Goal: Book appointment/travel/reservation

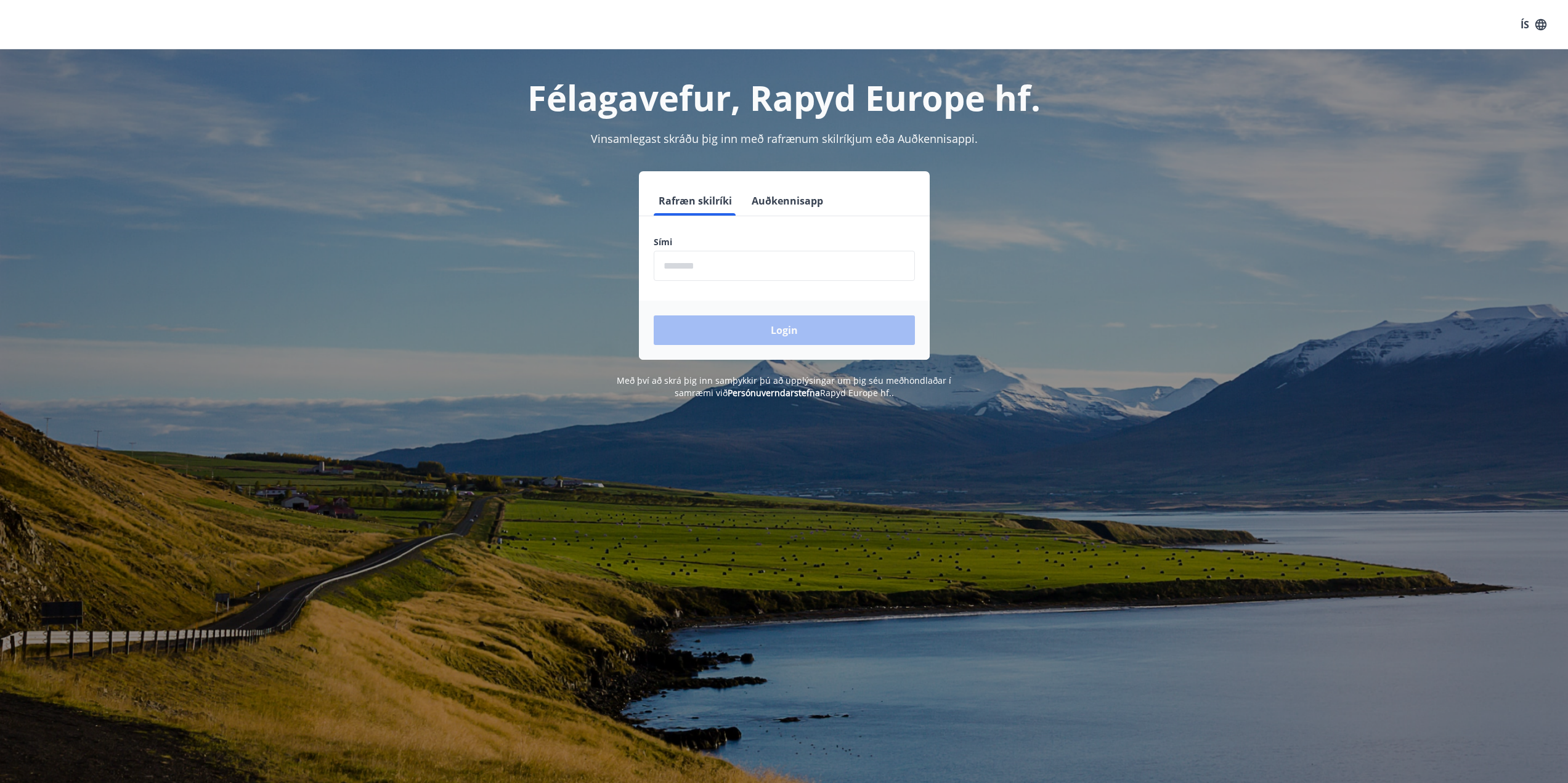
click at [695, 269] on input "phone" at bounding box center [784, 266] width 261 height 31
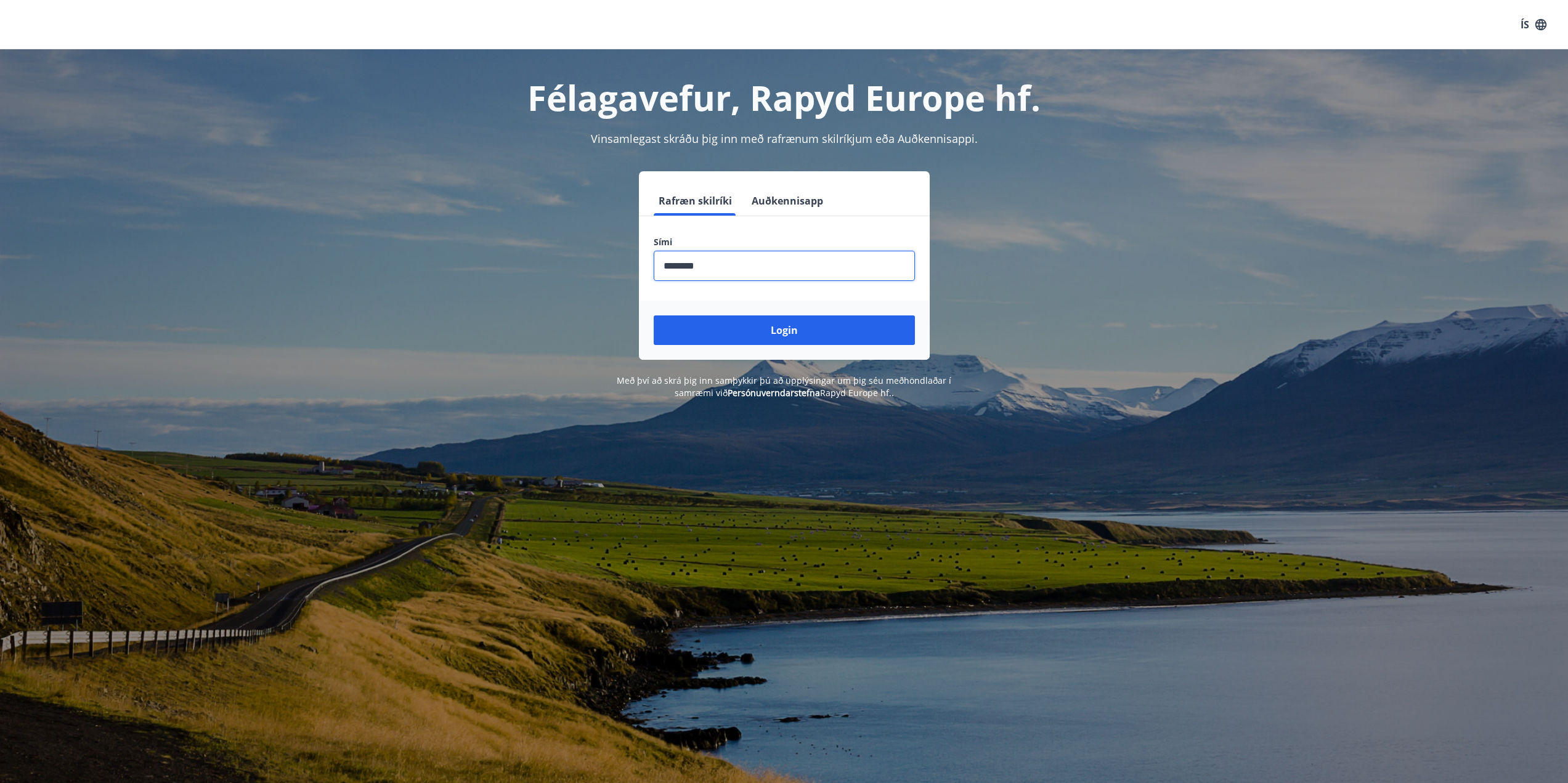
type input "********"
click at [653, 316] on button "Login" at bounding box center [784, 331] width 261 height 30
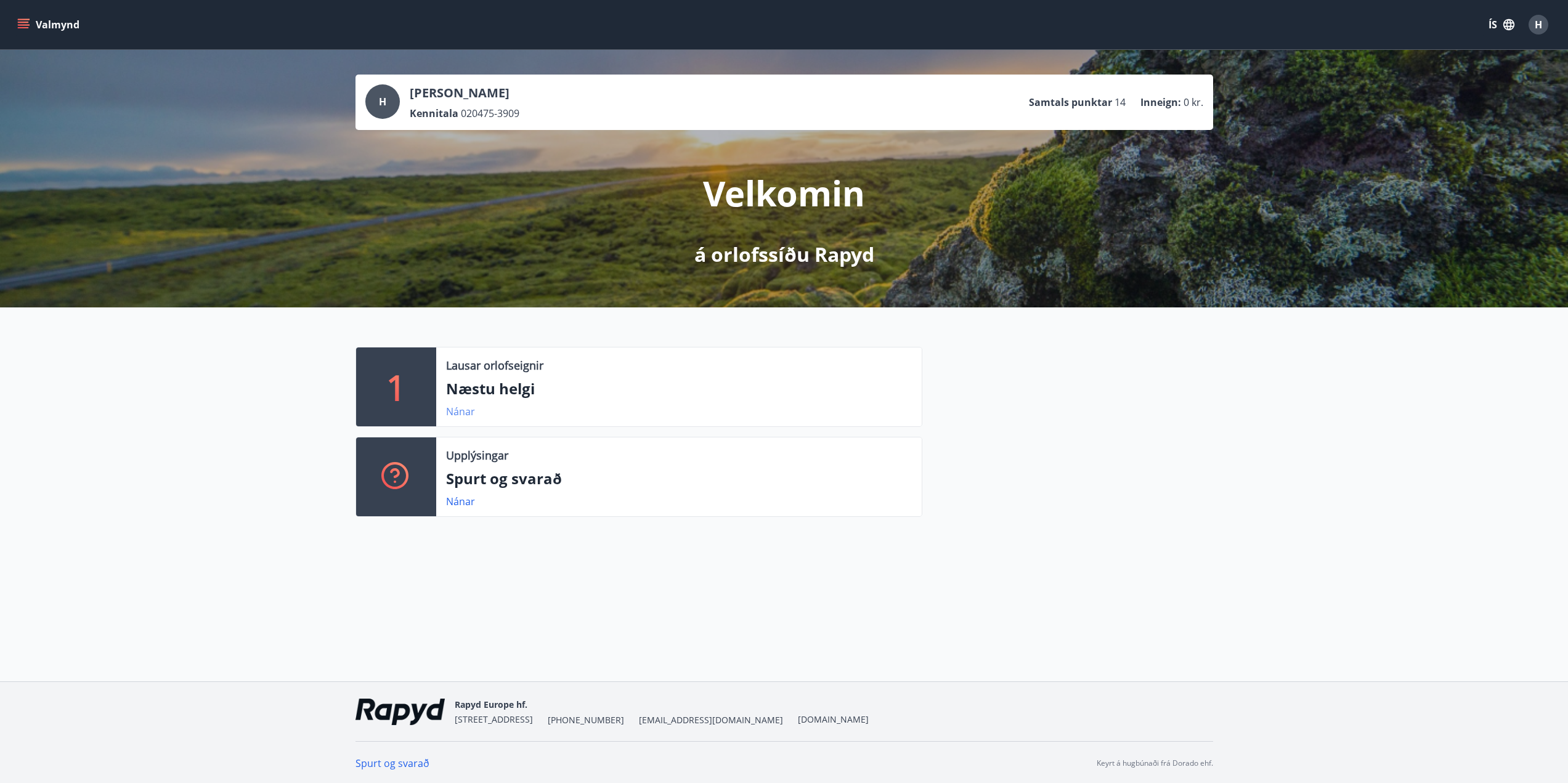
click at [457, 414] on link "Nánar" at bounding box center [460, 411] width 29 height 13
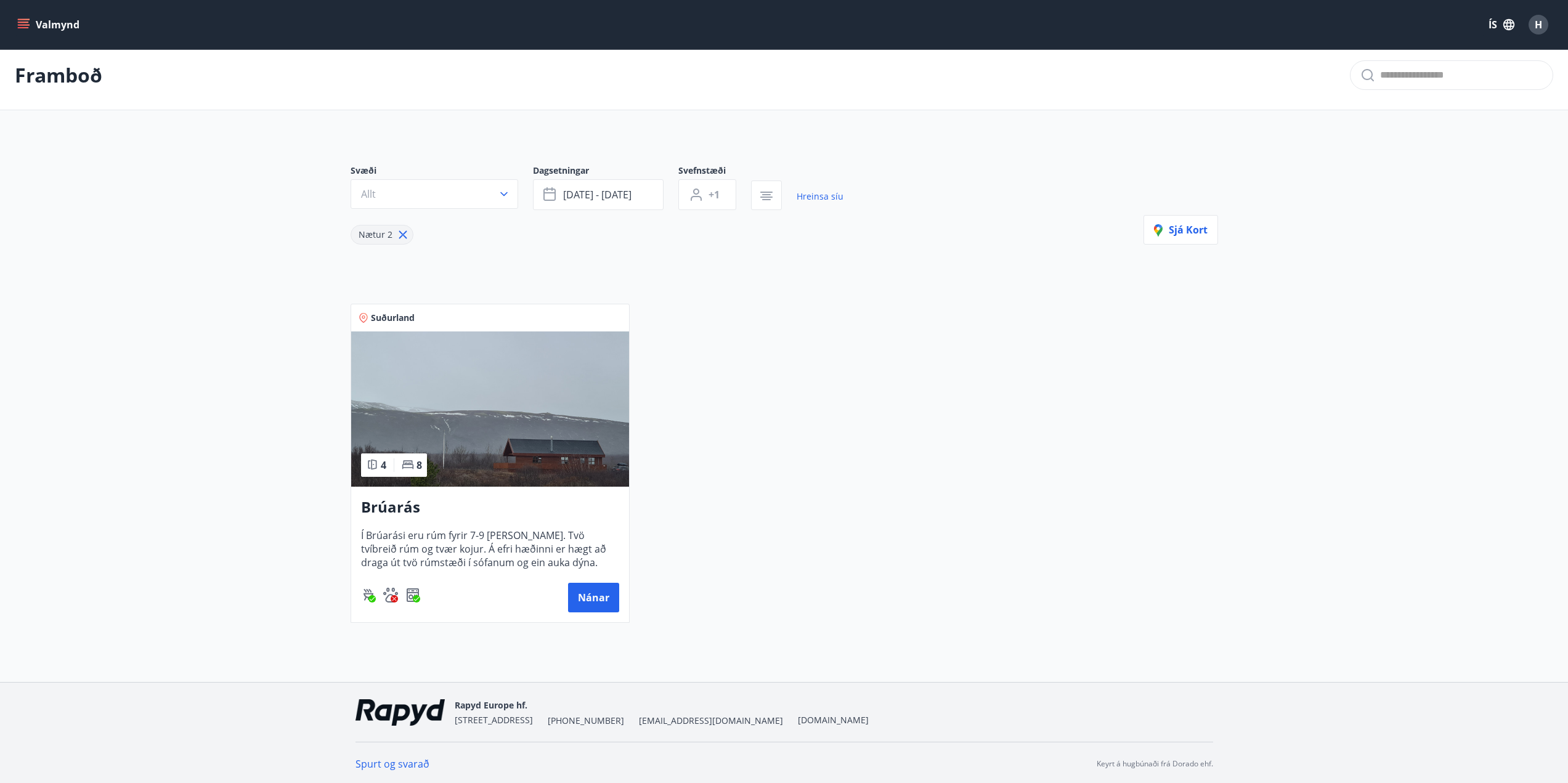
scroll to position [11, 0]
click at [840, 403] on div "Suðurland 4 8 Brúarás Í Brúarási eru rúm fyrir 7-9 [PERSON_NAME]. Tvö tvíbreið …" at bounding box center [777, 454] width 882 height 334
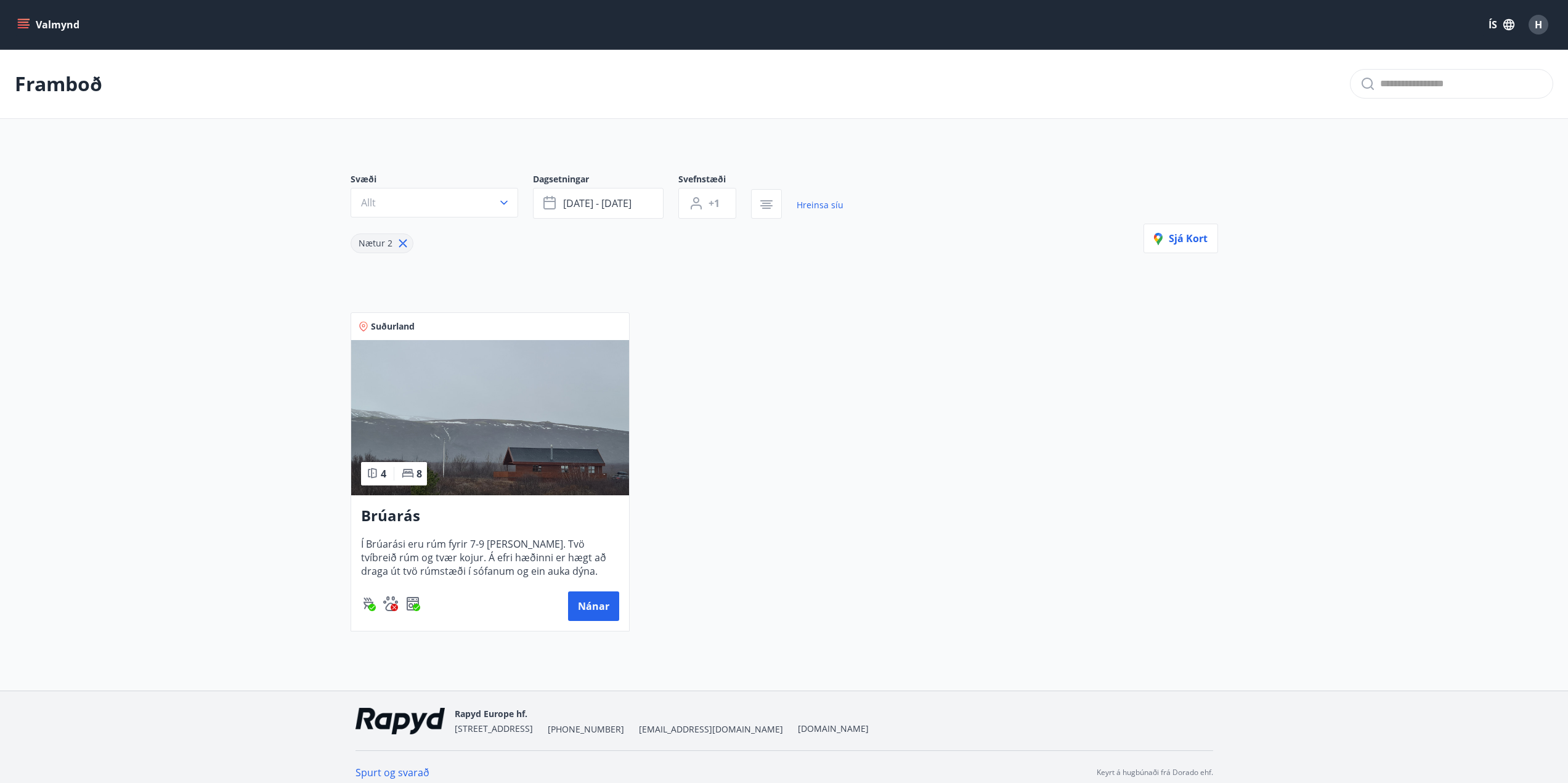
click at [216, 441] on main "Framboð Svæði Allt Dagsetningar [DATE] - [DATE] Svefnstæði +1 Hreinsa síu Nætur…" at bounding box center [784, 345] width 1568 height 592
click at [220, 450] on main "Framboð Svæði Allt Dagsetningar [DATE] - [DATE] Svefnstæði +1 Hreinsa síu Nætur…" at bounding box center [784, 345] width 1568 height 592
click at [242, 455] on main "Framboð Svæði Allt Dagsetningar [DATE] - [DATE] Svefnstæði +1 Hreinsa síu Nætur…" at bounding box center [784, 345] width 1568 height 592
drag, startPoint x: 180, startPoint y: 388, endPoint x: 165, endPoint y: 366, distance: 26.6
click at [179, 388] on main "Framboð Svæði Allt Dagsetningar [DATE] - [DATE] Svefnstæði +1 Hreinsa síu Nætur…" at bounding box center [784, 345] width 1568 height 592
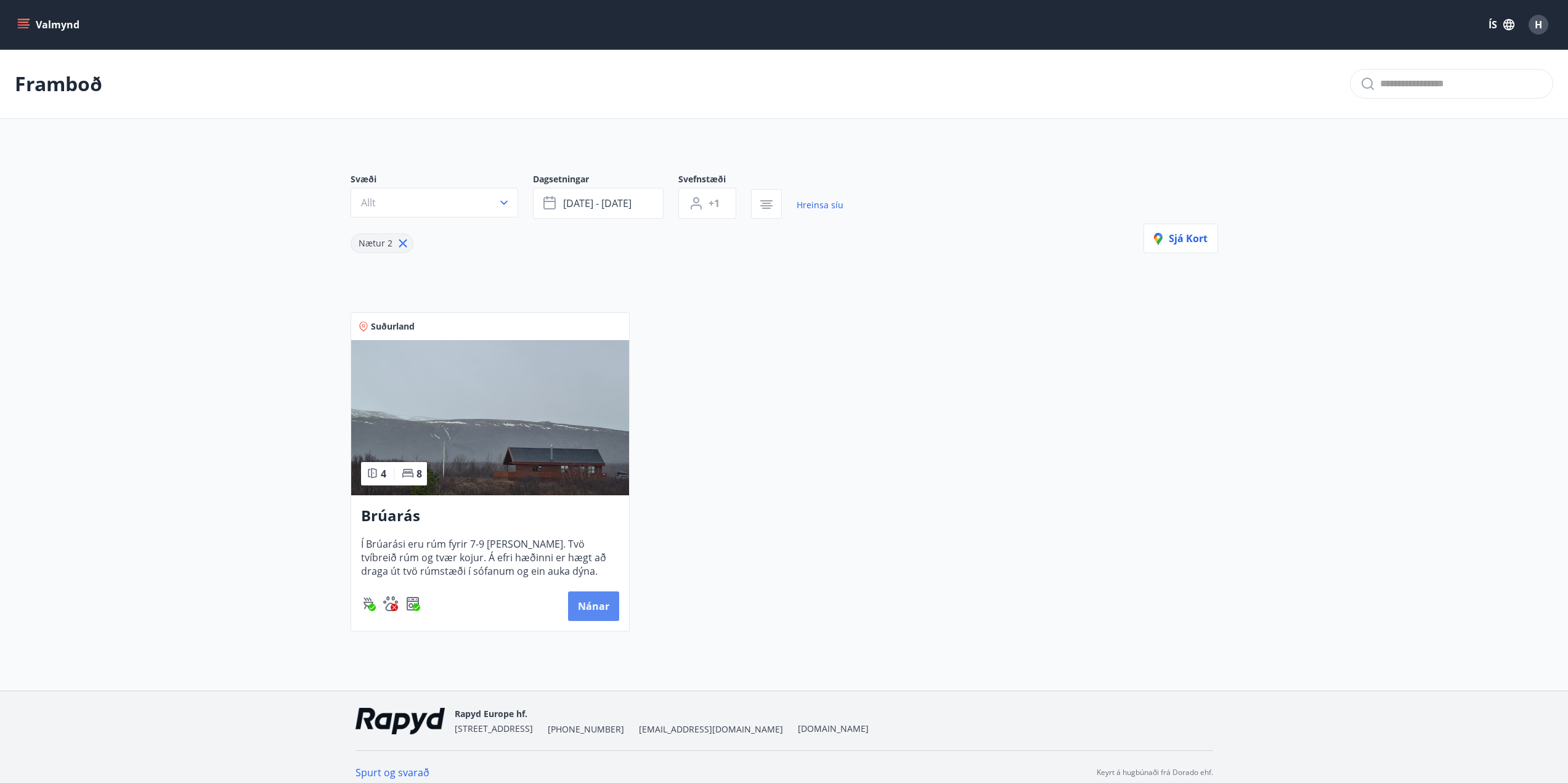
click at [581, 604] on button "Nánar" at bounding box center [594, 606] width 51 height 30
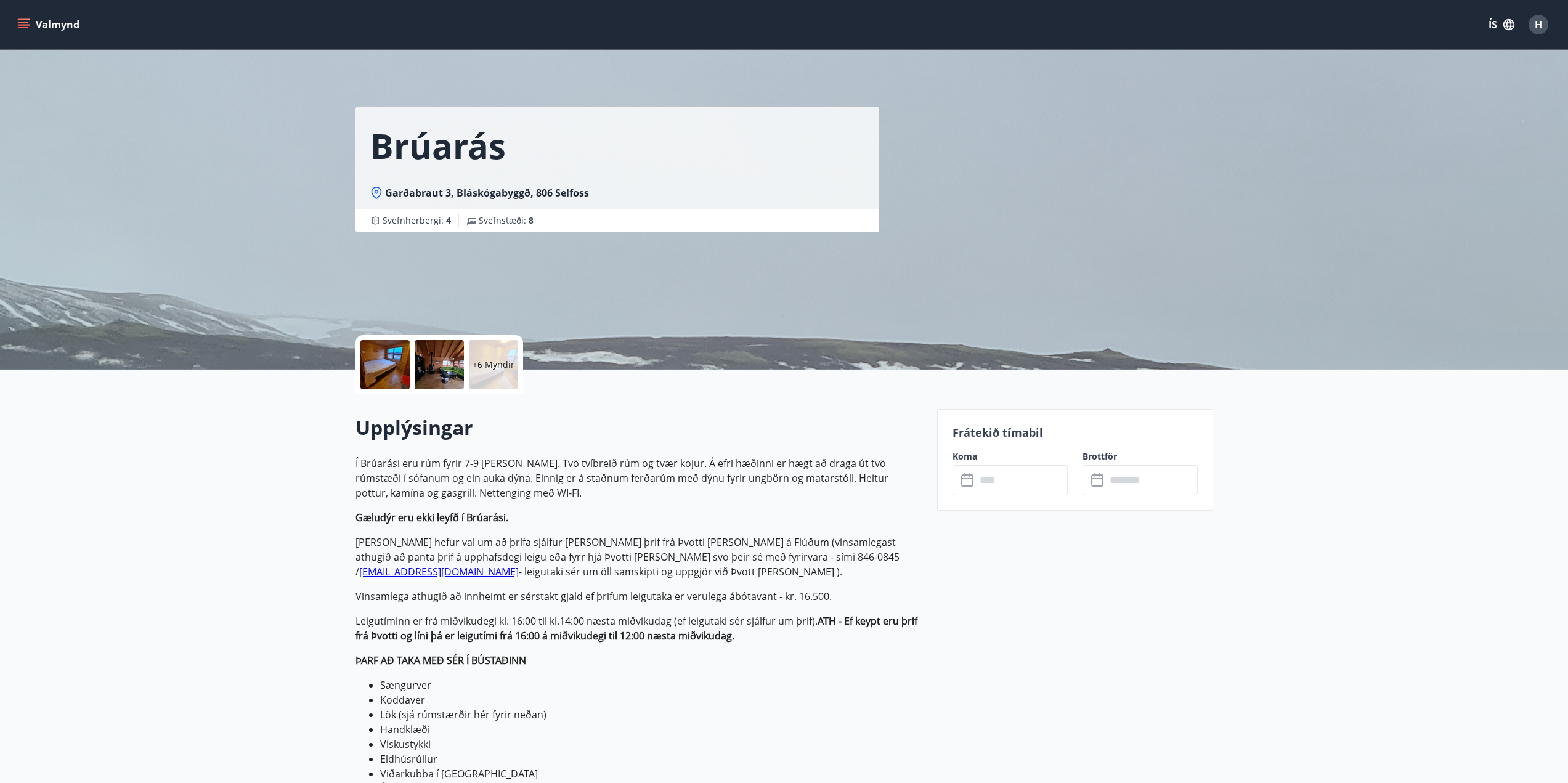
click at [1025, 483] on input "text" at bounding box center [1021, 480] width 92 height 31
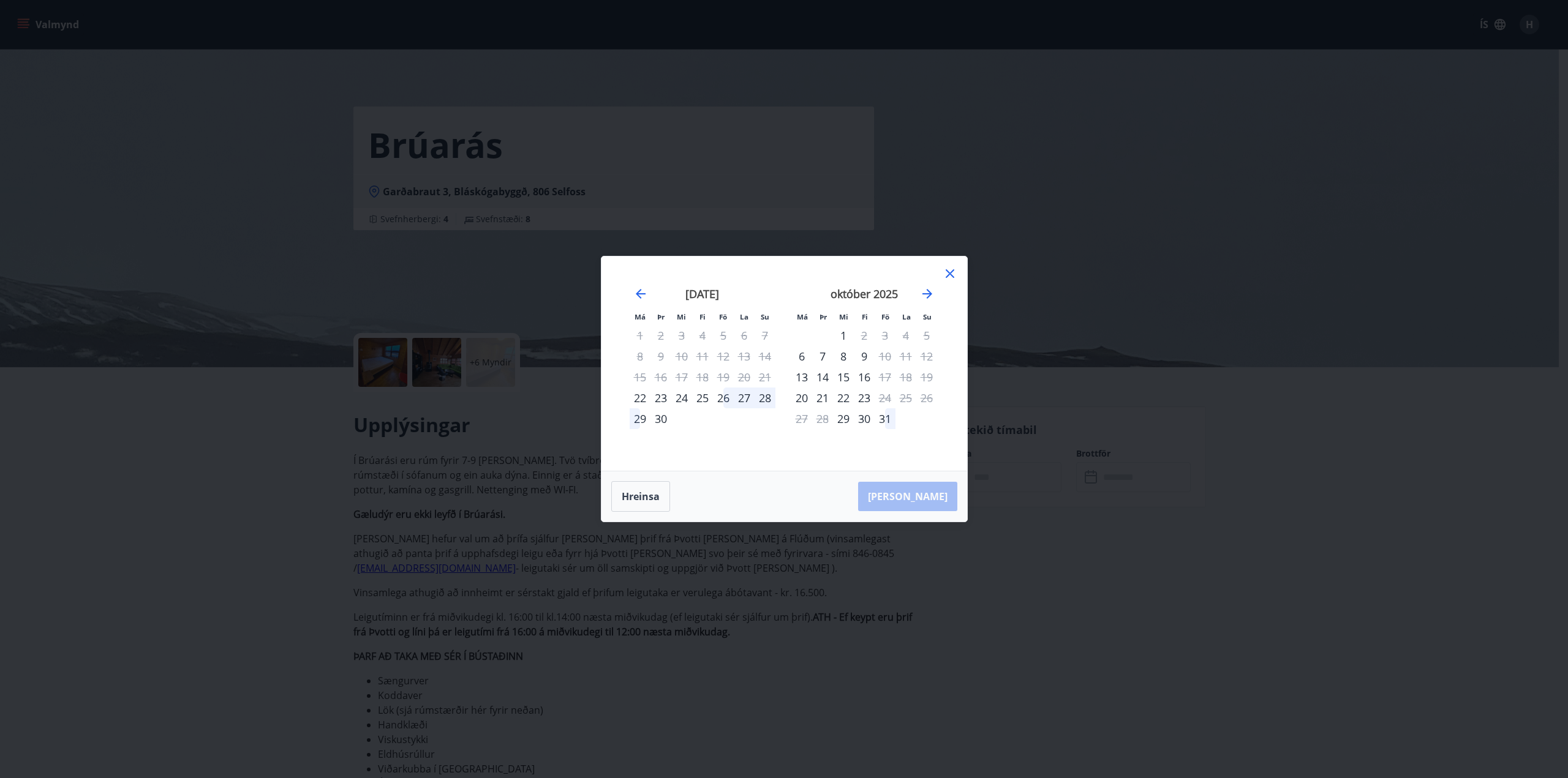
click at [726, 398] on div "26" at bounding box center [724, 398] width 21 height 21
click at [637, 422] on div "29" at bounding box center [640, 419] width 21 height 21
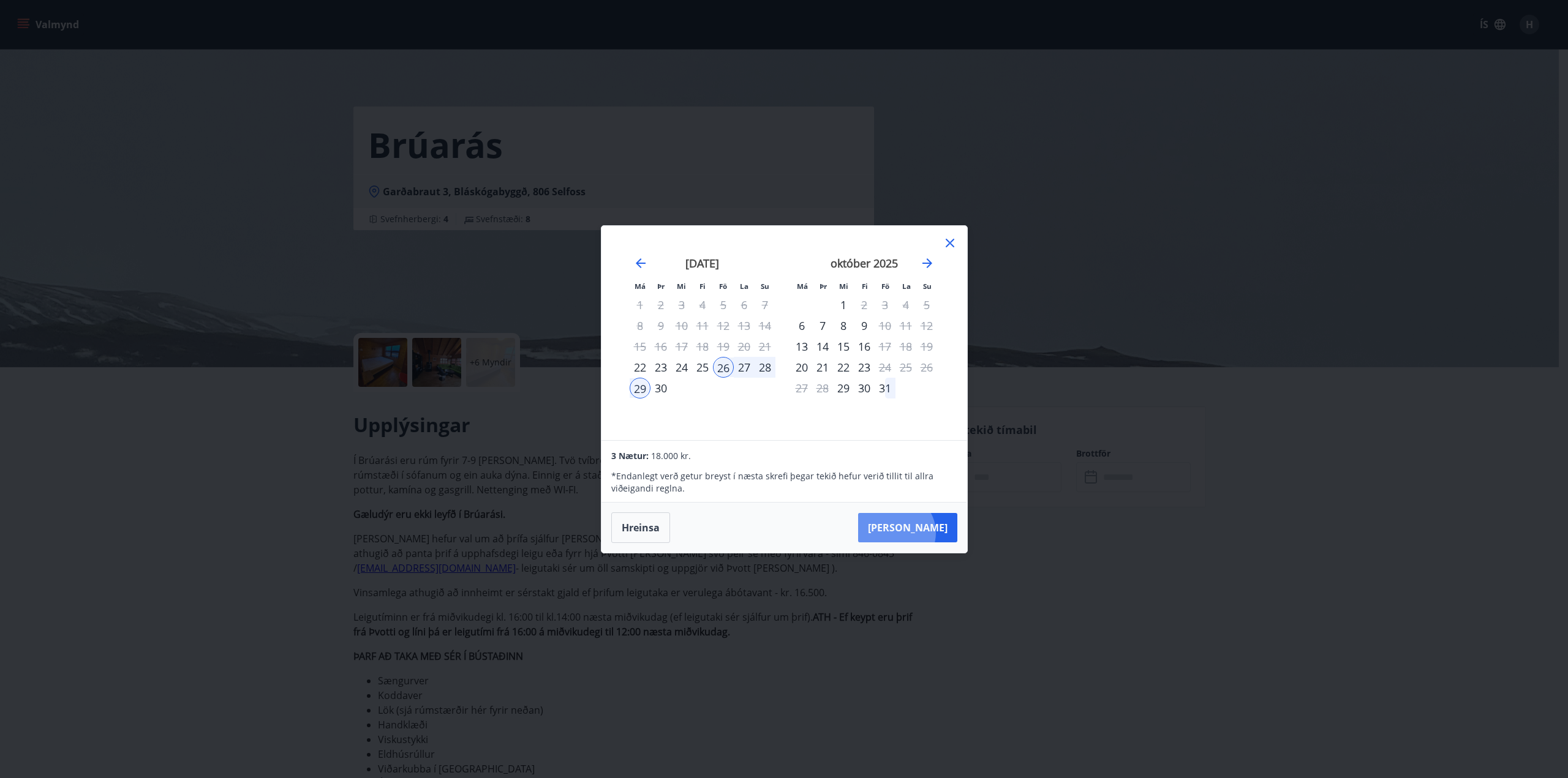
click at [932, 533] on button "[PERSON_NAME]" at bounding box center [908, 528] width 99 height 30
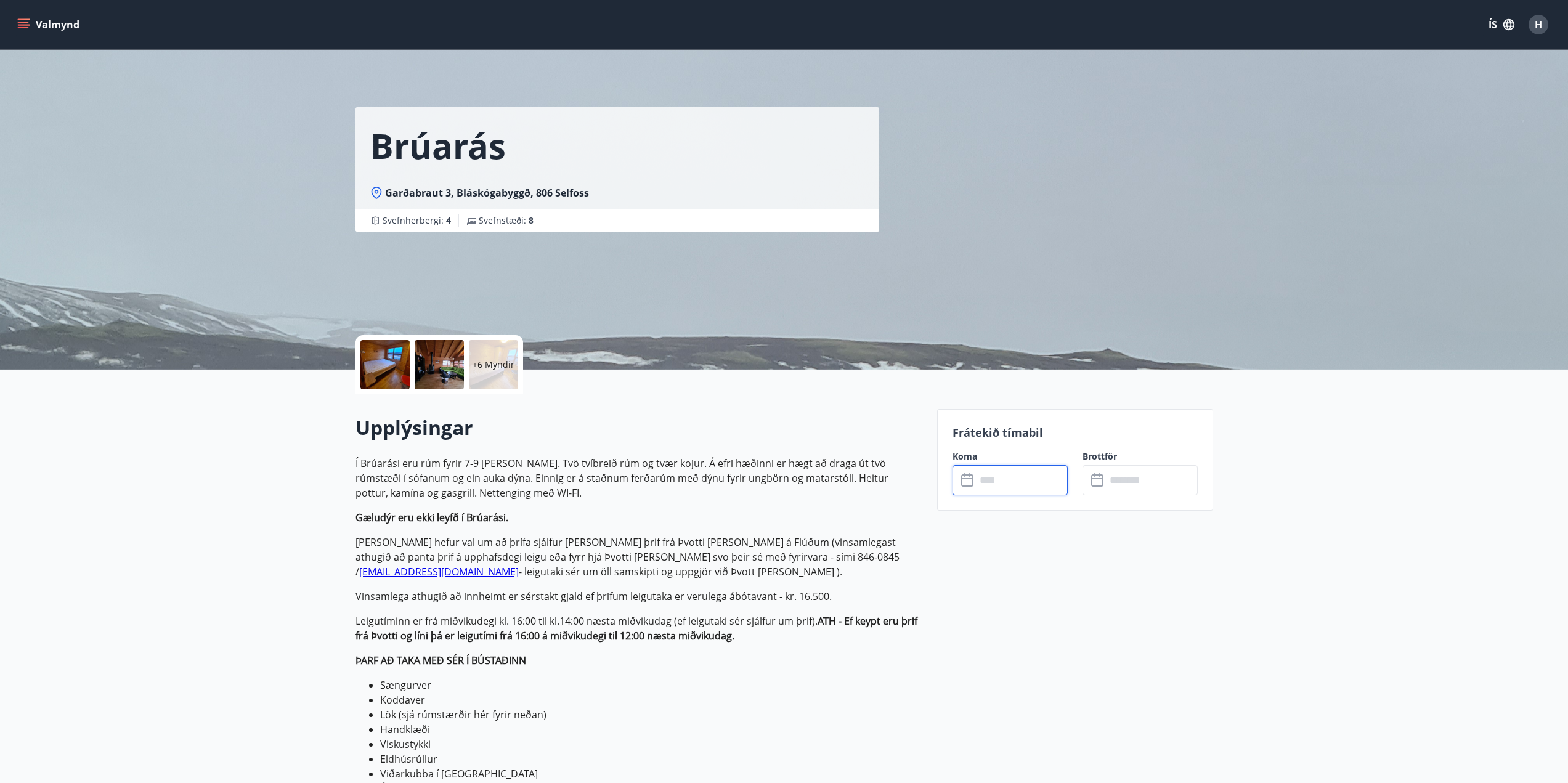
type input "******"
click at [1149, 592] on button "Greiða" at bounding box center [1140, 593] width 115 height 30
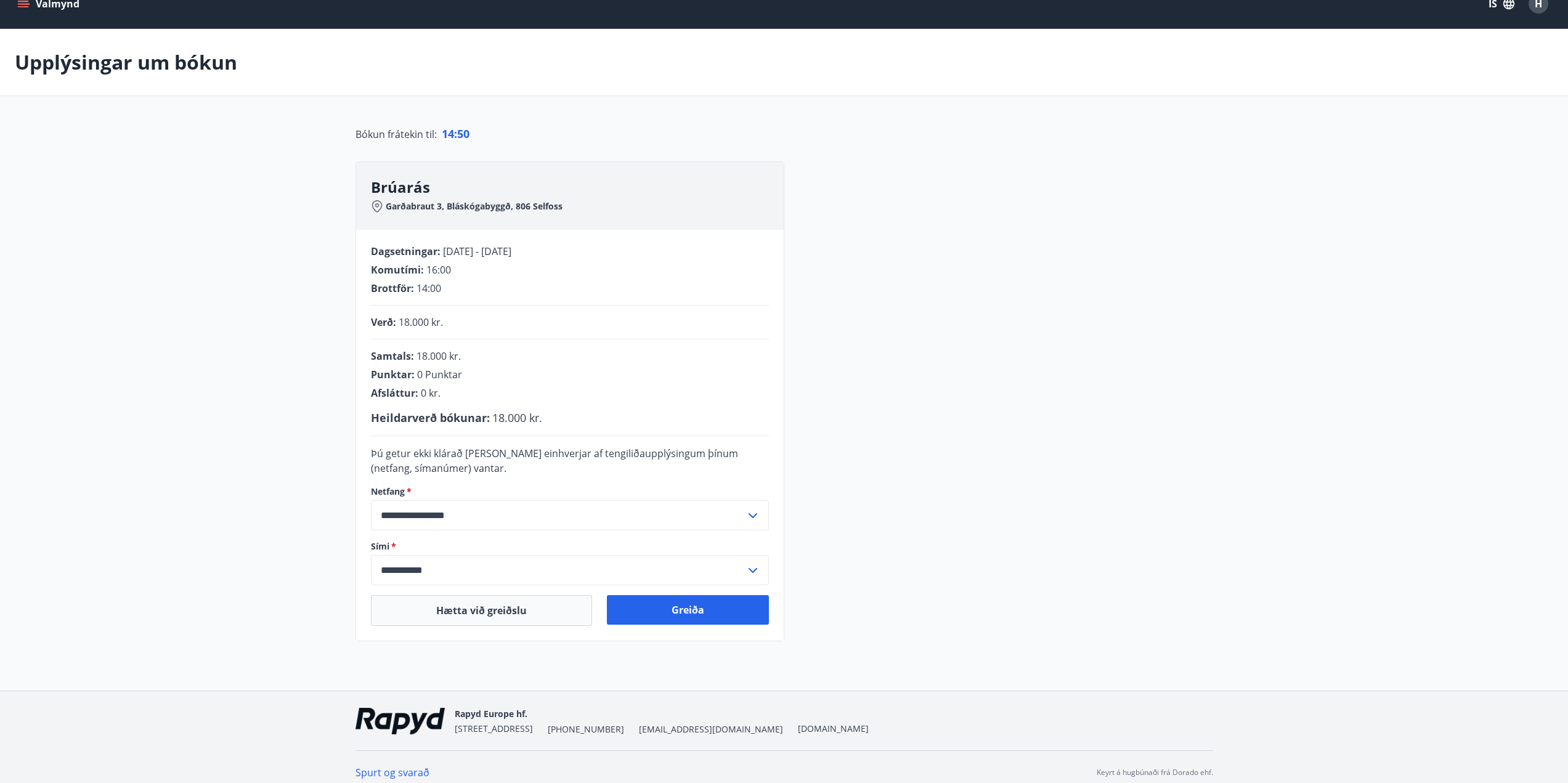
scroll to position [32, 0]
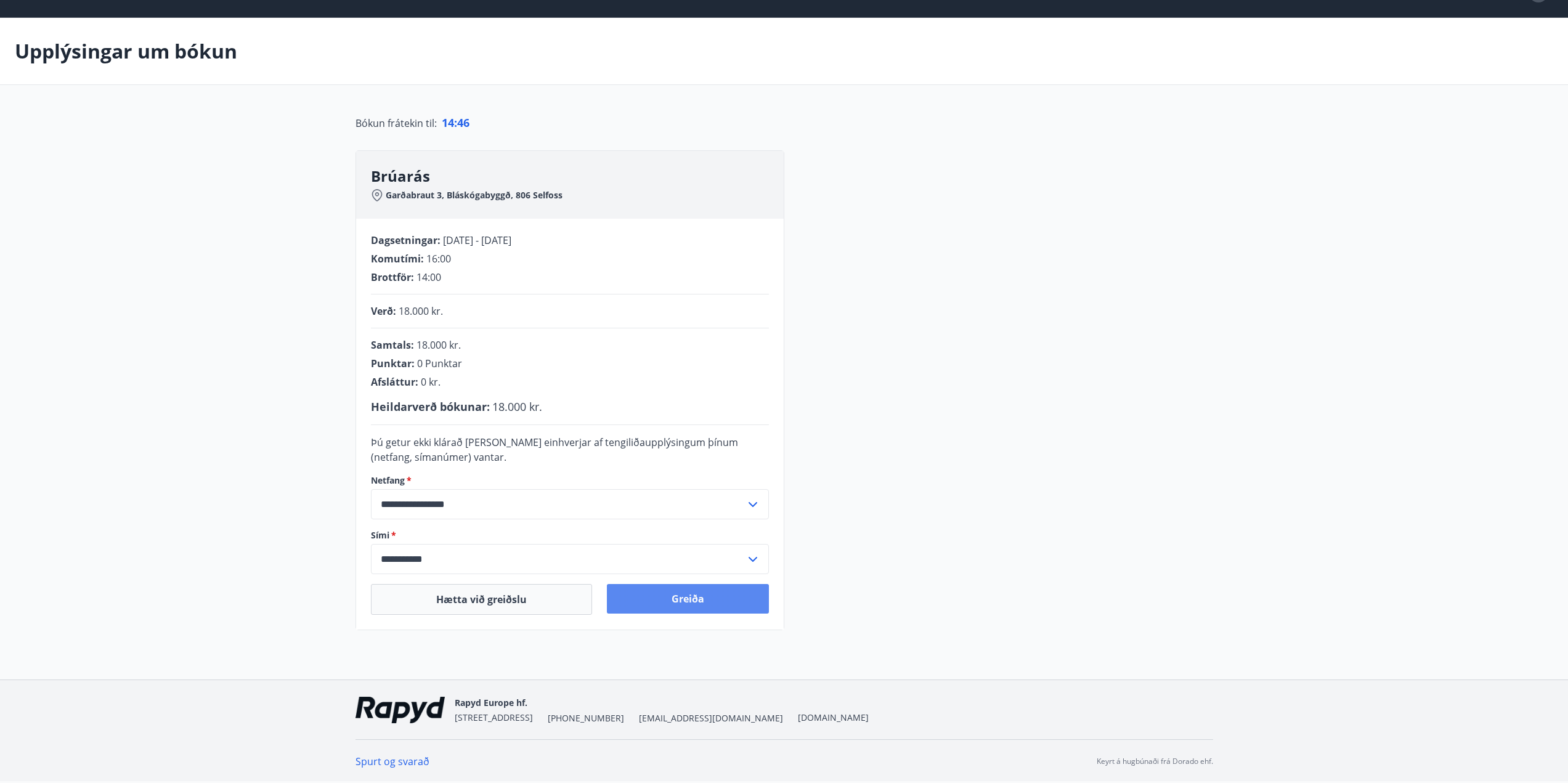
click at [696, 605] on button "Greiða" at bounding box center [687, 599] width 162 height 30
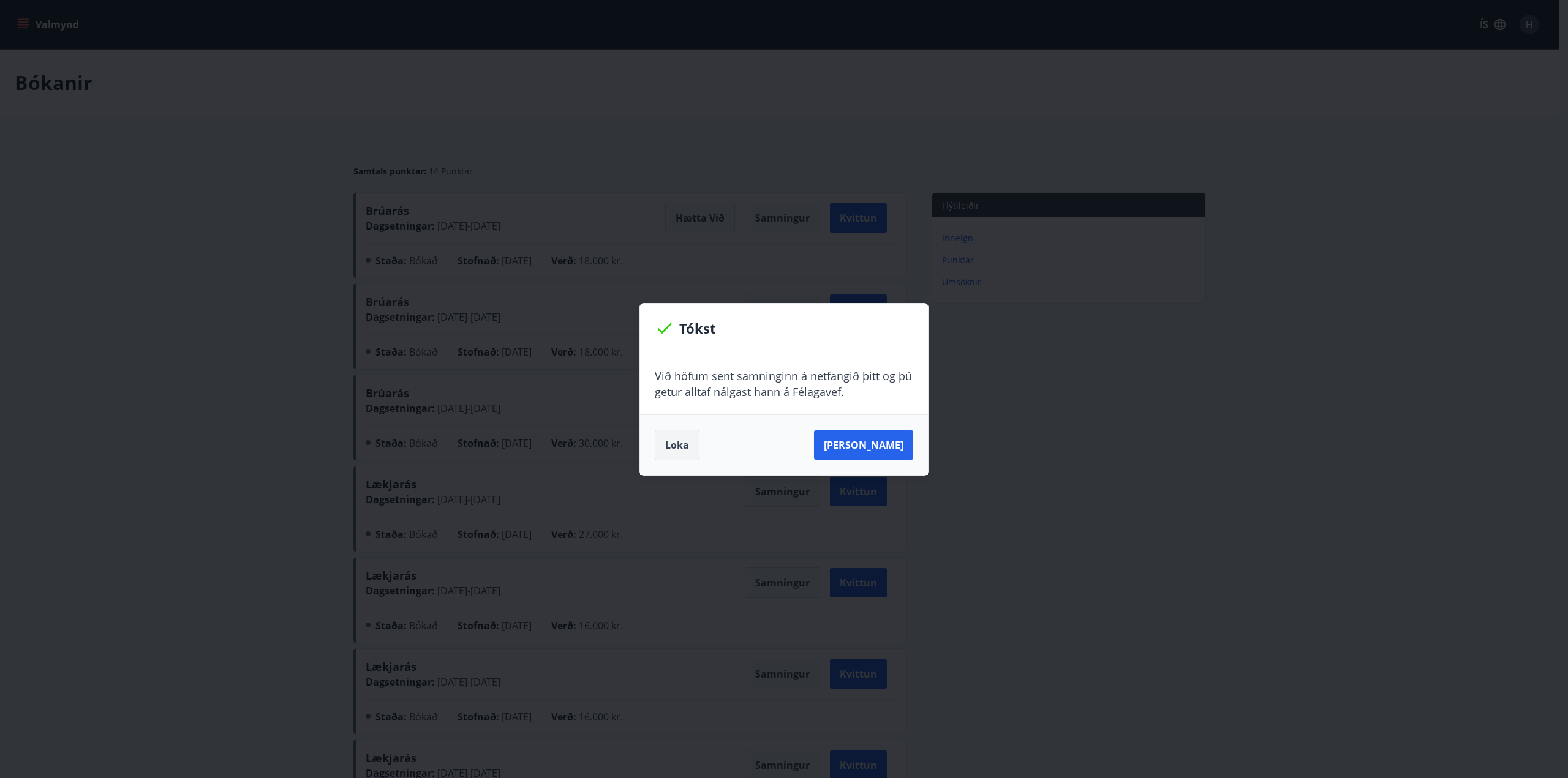
click at [678, 449] on button "Loka" at bounding box center [677, 445] width 44 height 30
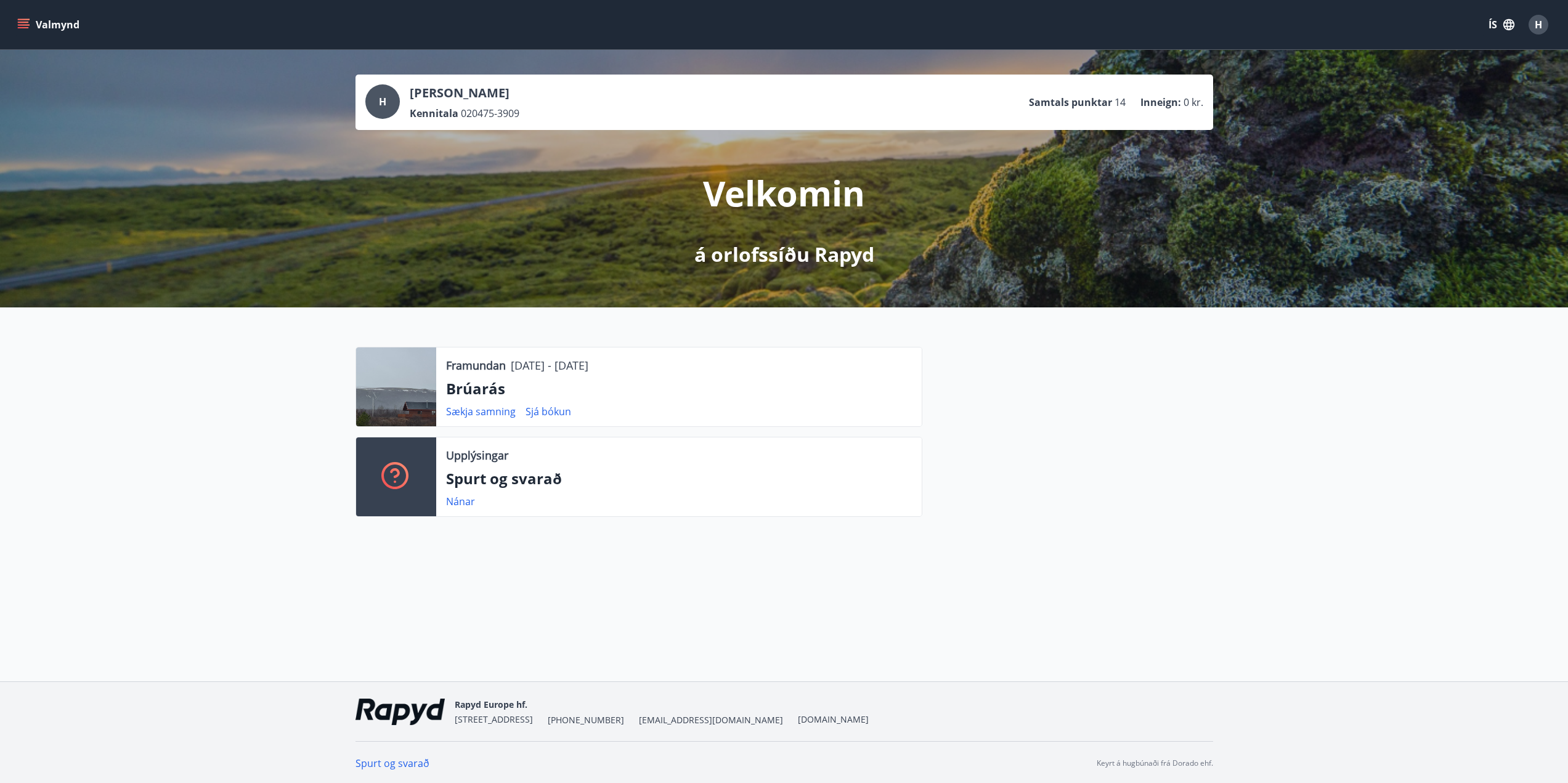
click at [53, 20] on button "Valmynd" at bounding box center [50, 24] width 70 height 22
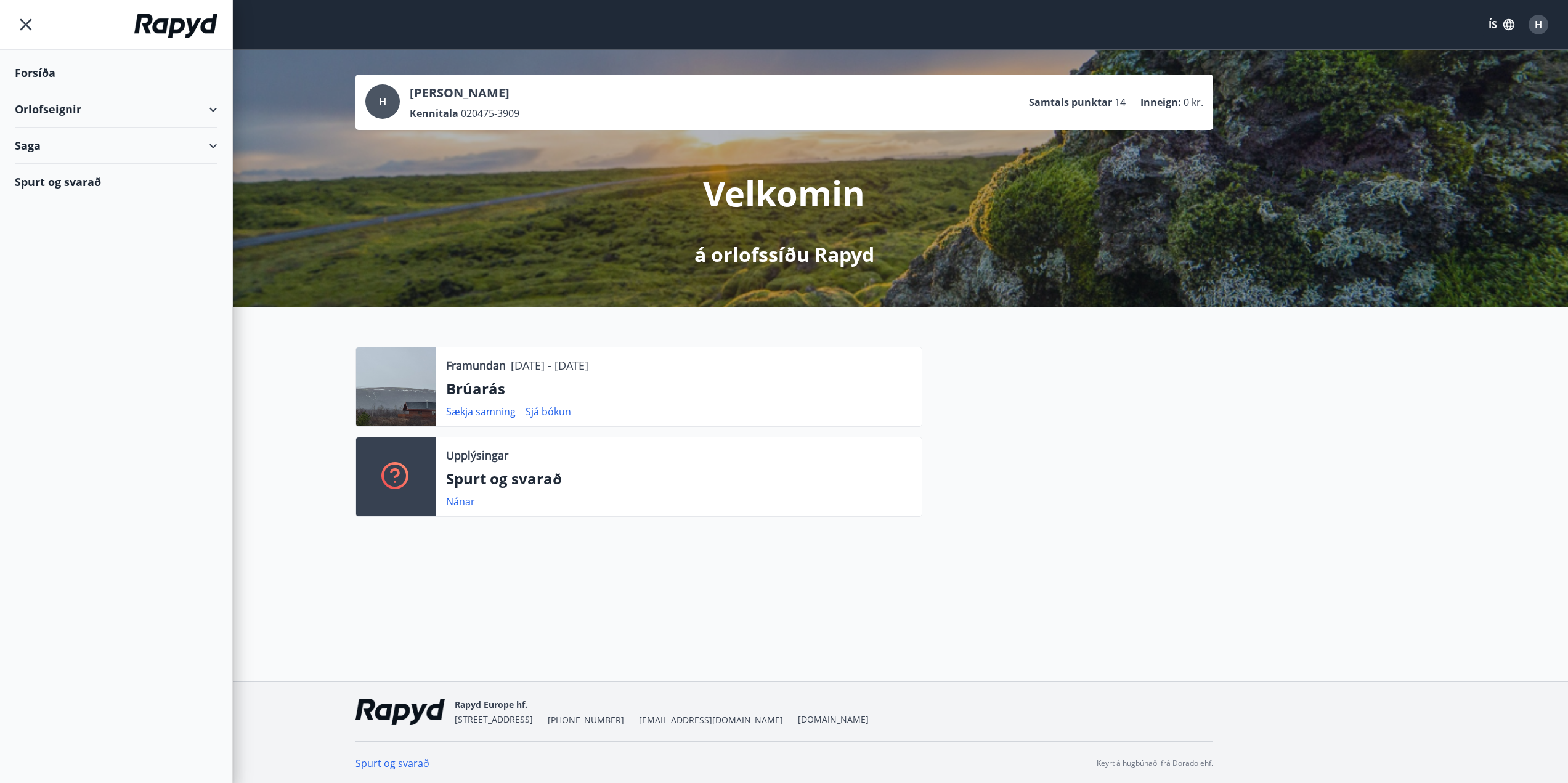
click at [34, 144] on div "Saga" at bounding box center [116, 146] width 203 height 37
click at [57, 177] on div "Bókanir" at bounding box center [115, 177] width 183 height 26
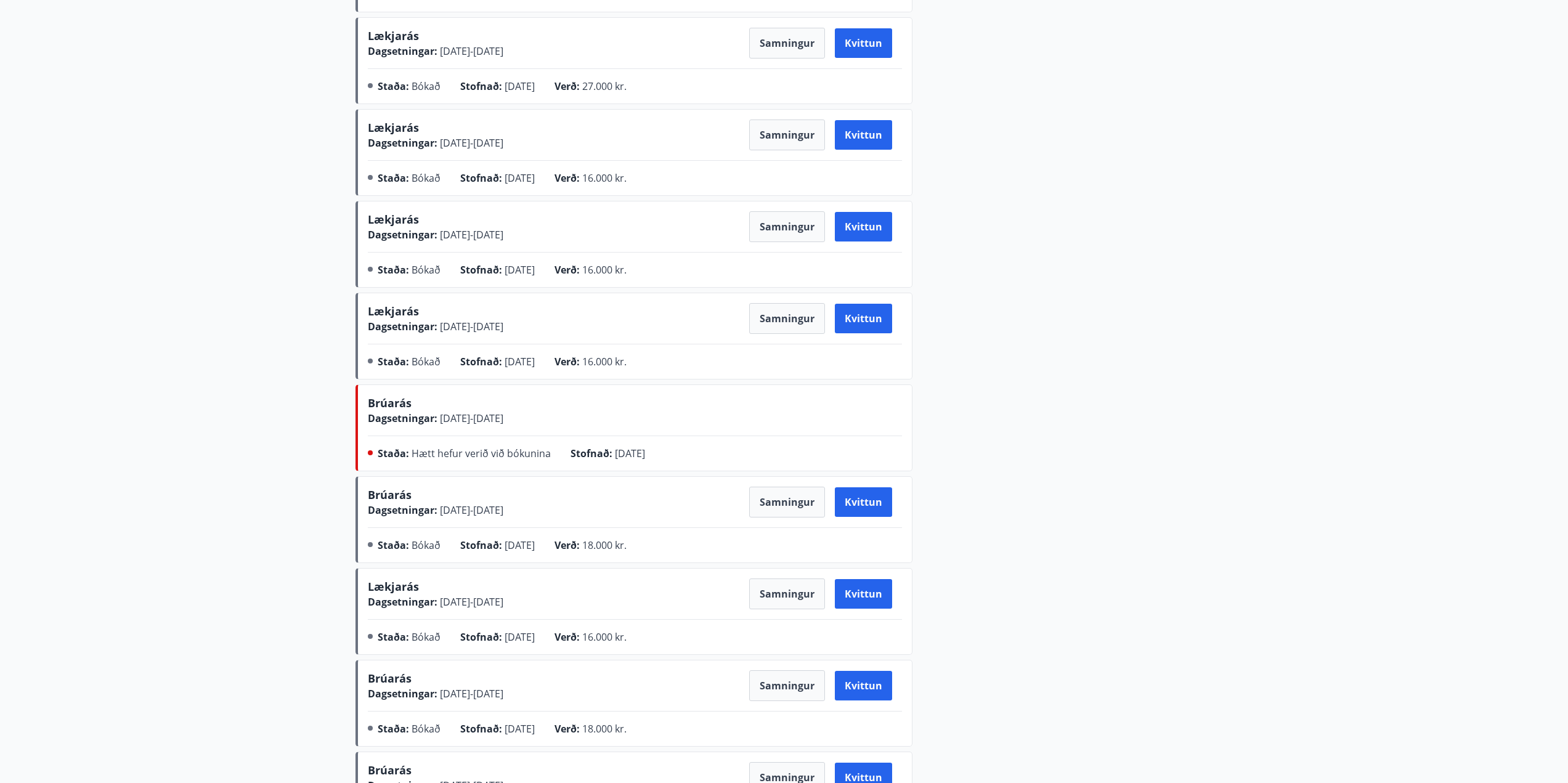
scroll to position [431, 0]
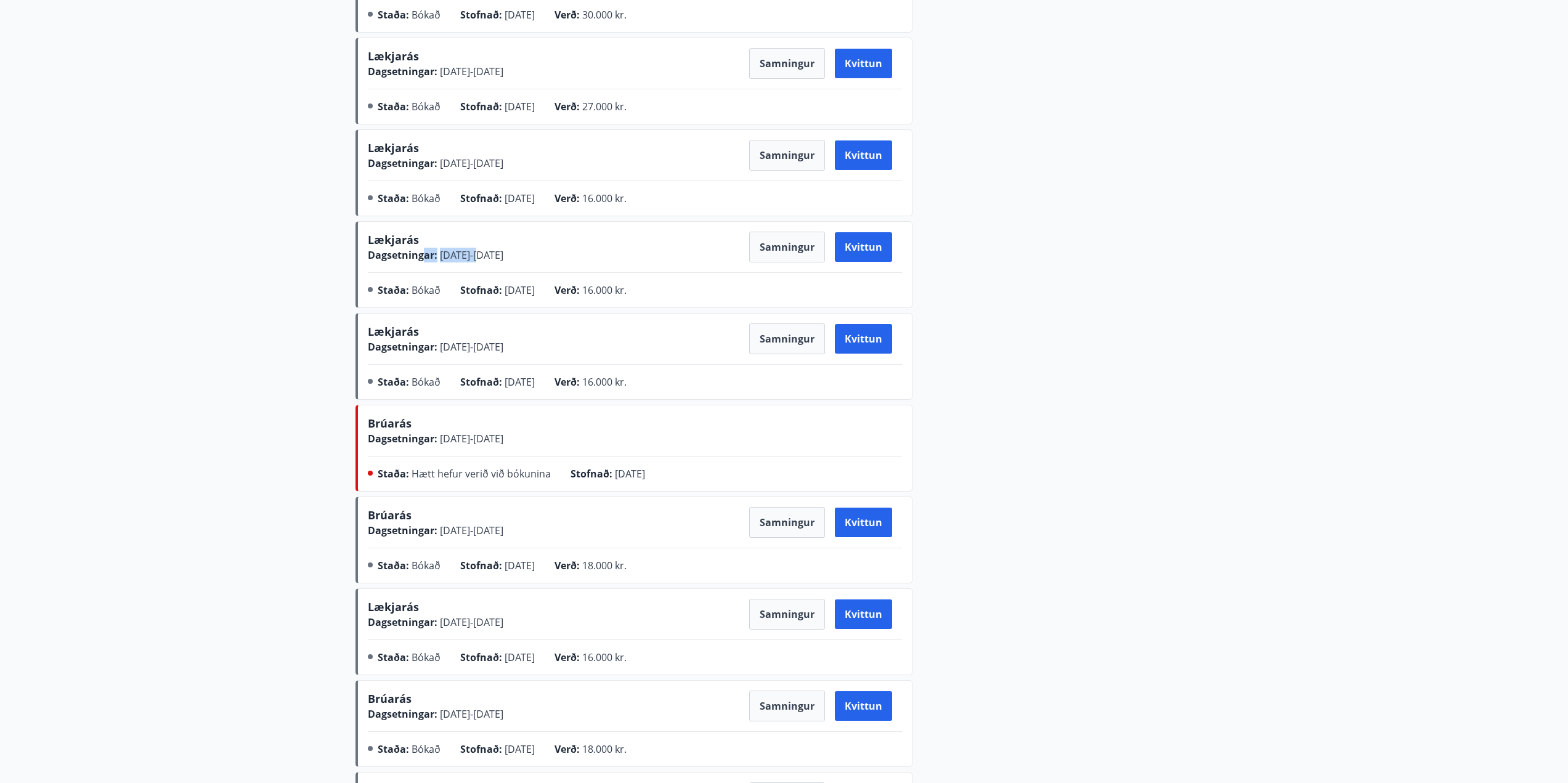
drag, startPoint x: 421, startPoint y: 253, endPoint x: 501, endPoint y: 249, distance: 80.1
click at [501, 249] on div "Dagsetningar : 25.04.2025 - 28.04.2025" at bounding box center [436, 255] width 136 height 15
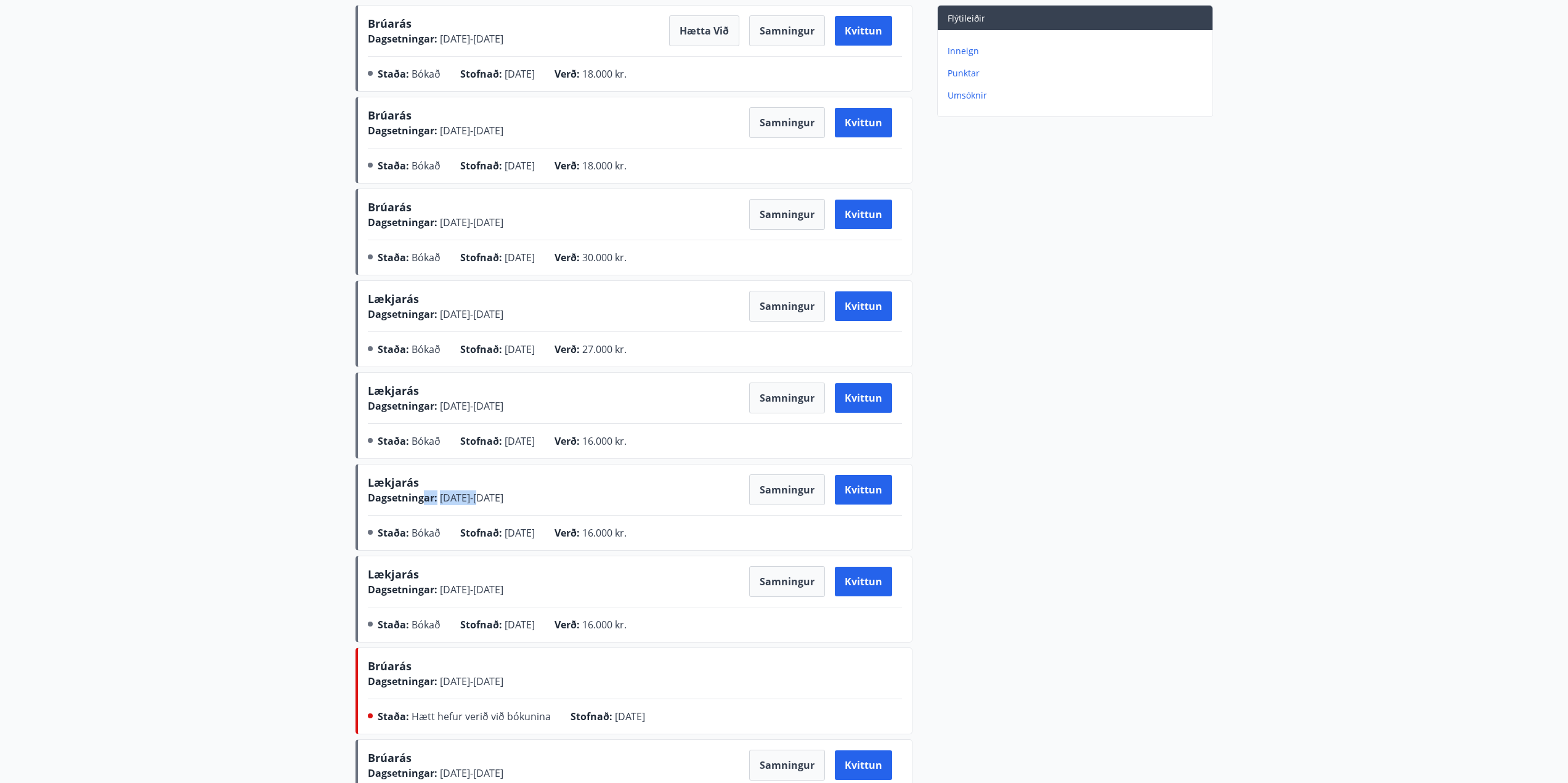
scroll to position [185, 0]
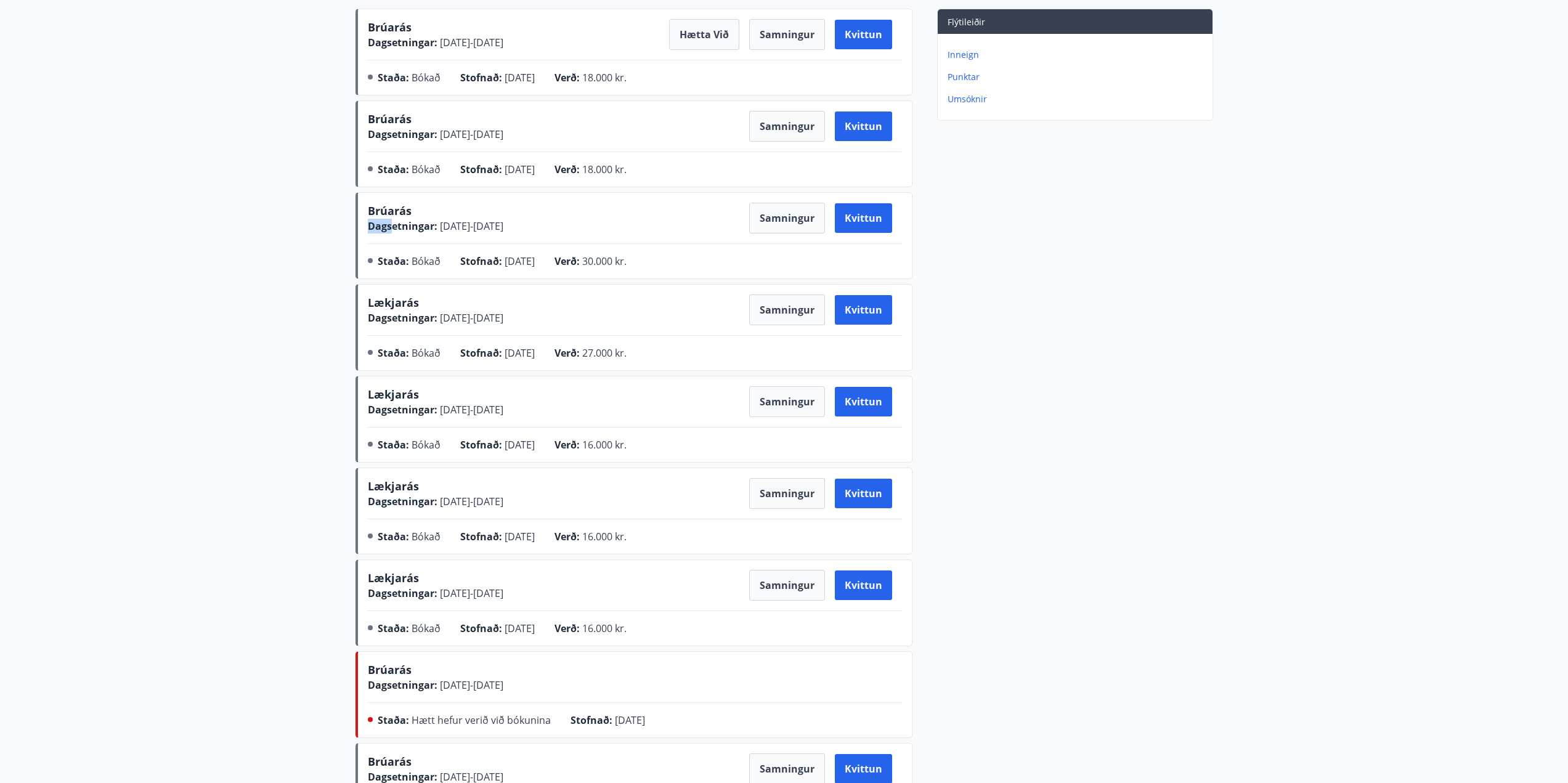
drag, startPoint x: 392, startPoint y: 222, endPoint x: 486, endPoint y: 215, distance: 94.3
click at [486, 215] on div "Brúarás Dagsetningar : 13.08.2025 - 20.08.2025" at bounding box center [436, 218] width 136 height 31
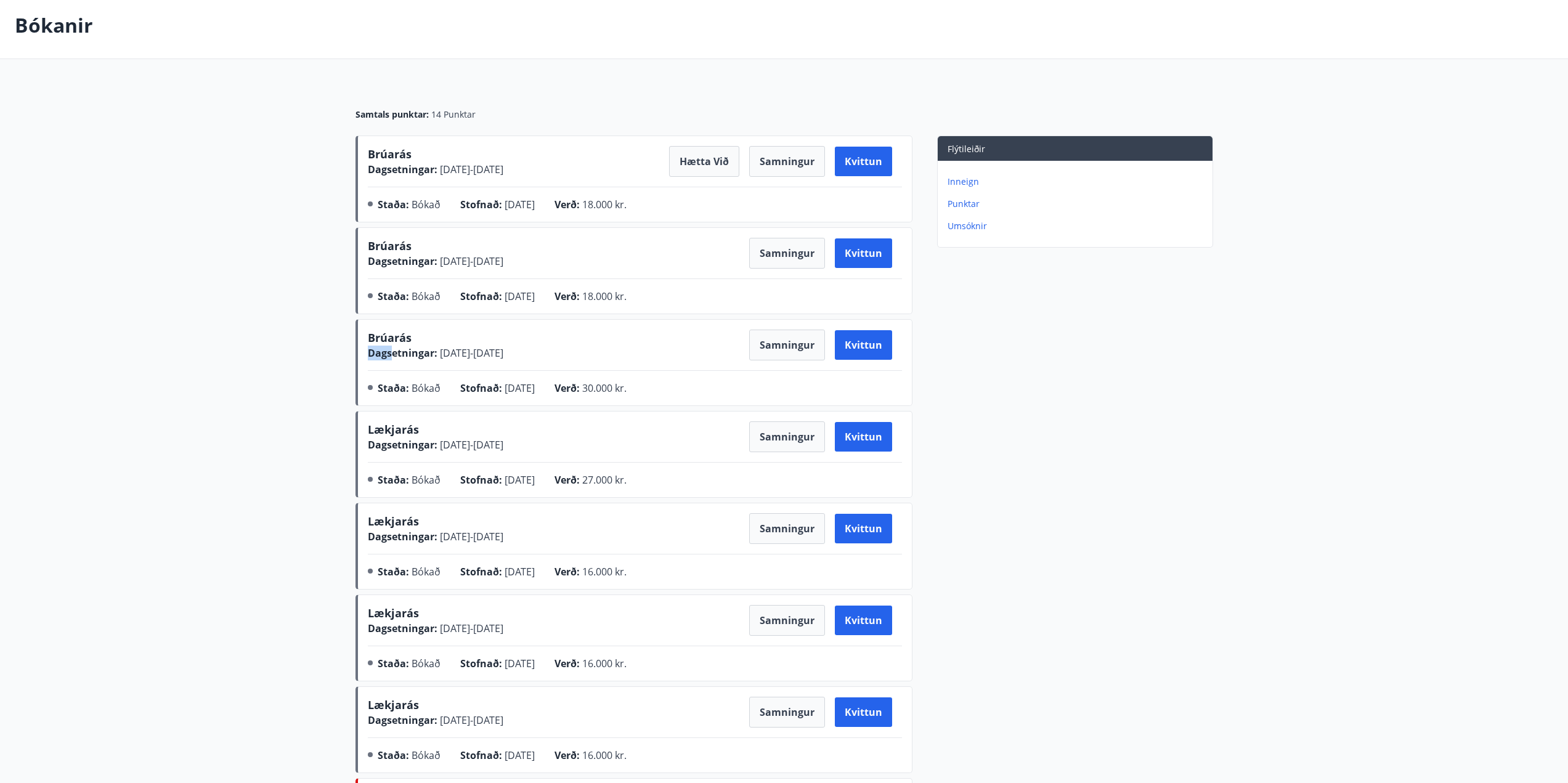
scroll to position [0, 0]
